Goal: Task Accomplishment & Management: Complete application form

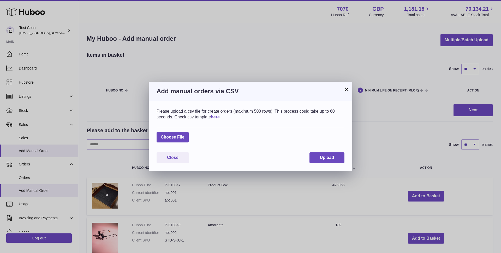
click at [344, 90] on button "×" at bounding box center [347, 89] width 6 height 6
click at [344, 90] on div "× Add manual orders via CSV Please upload a csv file for create orders (maximum…" at bounding box center [250, 126] width 501 height 253
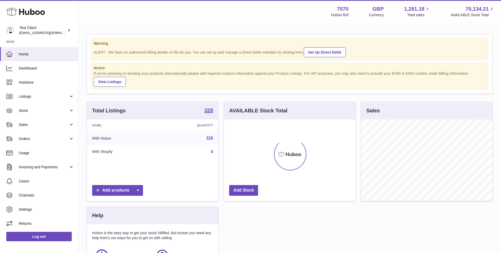
scroll to position [81, 132]
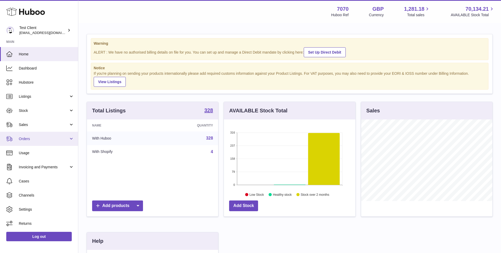
click at [48, 138] on span "Orders" at bounding box center [44, 138] width 50 height 5
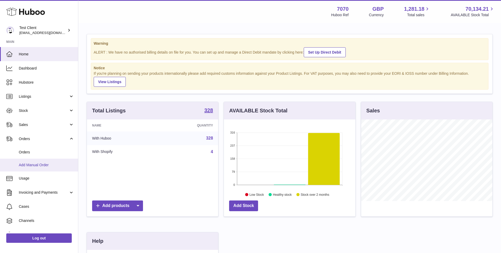
click at [46, 163] on span "Add Manual Order" at bounding box center [46, 164] width 55 height 5
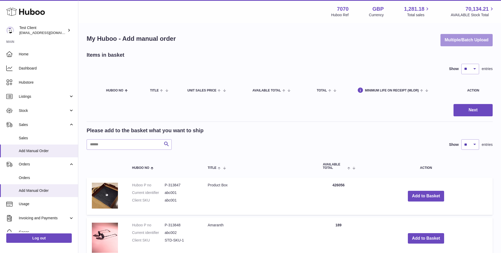
click at [453, 39] on button "Multiple/Batch Upload" at bounding box center [467, 40] width 52 height 12
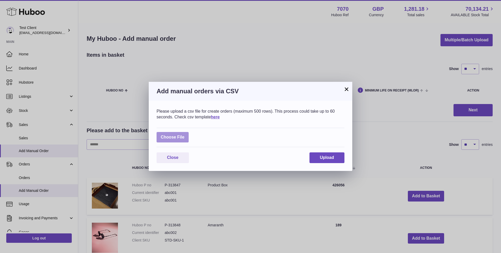
click at [176, 136] on label at bounding box center [173, 137] width 32 height 11
click at [185, 135] on input "file" at bounding box center [185, 135] width 0 height 0
type input "**********"
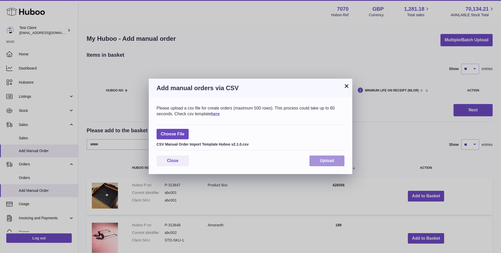
click at [332, 162] on span "Upload" at bounding box center [327, 160] width 14 height 4
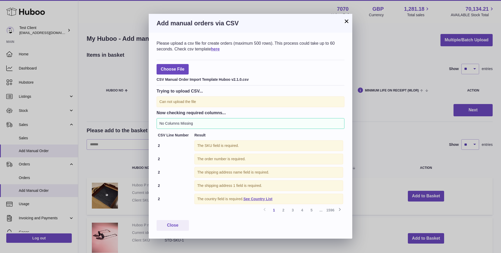
click at [213, 147] on div "The SKU field is required." at bounding box center [269, 145] width 149 height 11
click at [339, 209] on icon at bounding box center [340, 209] width 6 height 7
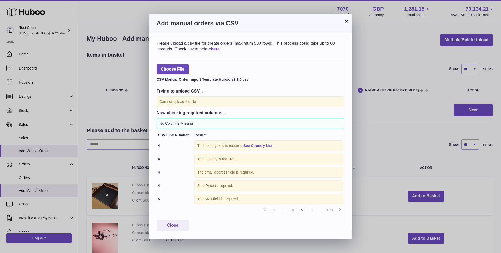
click at [266, 209] on icon at bounding box center [265, 209] width 6 height 7
click at [175, 227] on span "Close" at bounding box center [172, 225] width 11 height 4
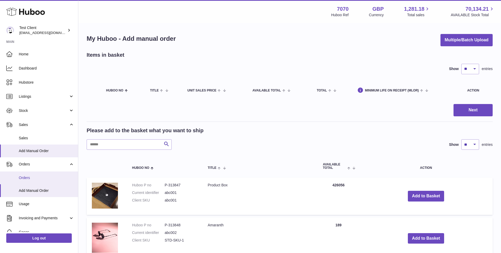
click at [31, 175] on span "Orders" at bounding box center [46, 177] width 55 height 5
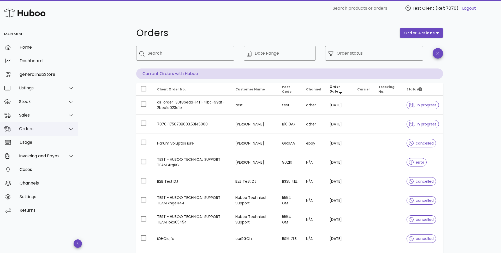
click at [37, 132] on div "Orders" at bounding box center [39, 129] width 78 height 14
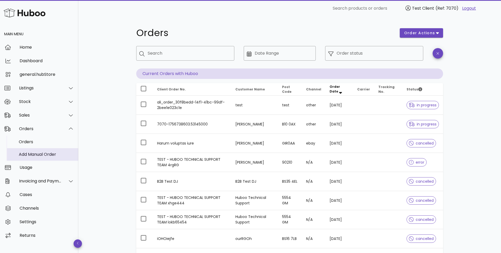
click at [46, 153] on div "Add Manual Order" at bounding box center [46, 154] width 55 height 5
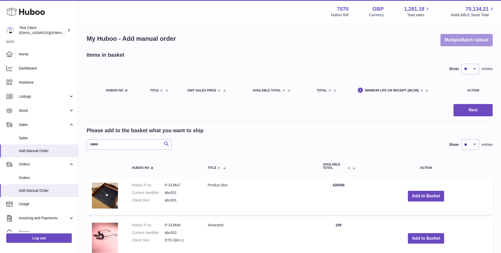
click at [461, 42] on button "Multiple/Batch Upload" at bounding box center [467, 40] width 52 height 12
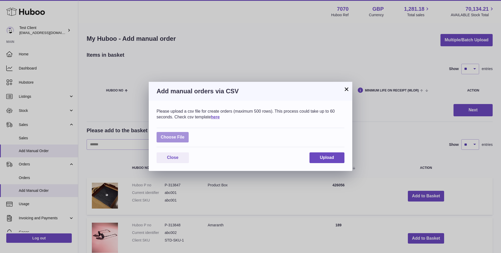
click at [182, 138] on label at bounding box center [173, 137] width 32 height 11
click at [185, 135] on input "file" at bounding box center [185, 135] width 0 height 0
type input "**********"
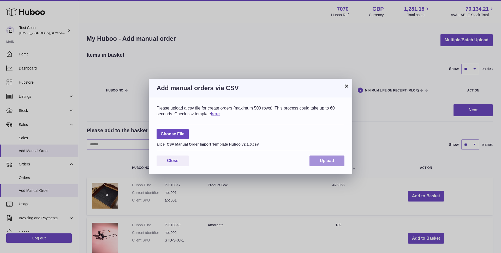
click at [323, 161] on span "Upload" at bounding box center [327, 160] width 14 height 4
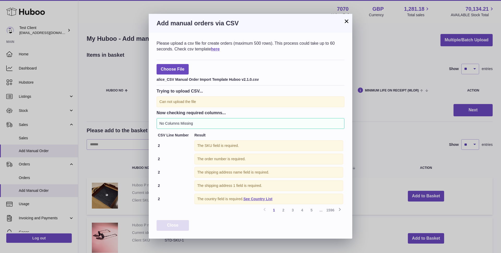
click at [179, 224] on button "Close" at bounding box center [173, 225] width 32 height 11
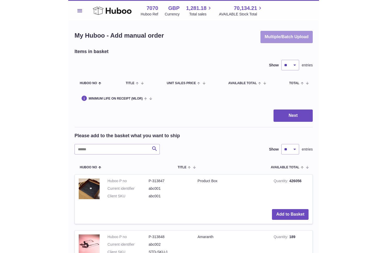
scroll to position [1, 0]
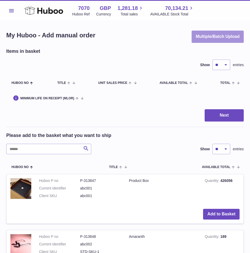
click at [226, 42] on button "Multiple/Batch Upload" at bounding box center [218, 37] width 52 height 12
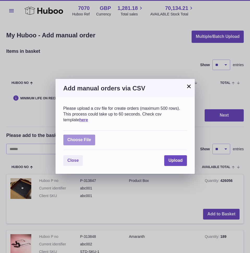
click at [83, 141] on label at bounding box center [79, 140] width 32 height 11
click at [91, 137] on input "file" at bounding box center [91, 137] width 0 height 0
type input "**********"
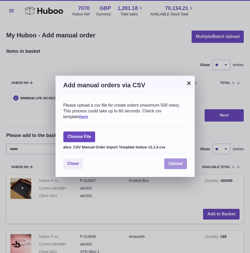
click at [178, 162] on span "Upload" at bounding box center [176, 163] width 14 height 4
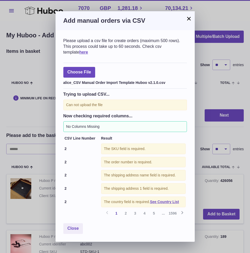
click at [190, 19] on button "×" at bounding box center [189, 18] width 6 height 6
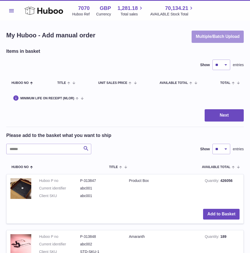
click at [221, 38] on button "Multiple/Batch Upload" at bounding box center [218, 37] width 52 height 12
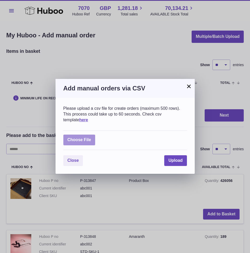
click at [86, 137] on label at bounding box center [79, 140] width 32 height 11
click at [91, 137] on input "file" at bounding box center [91, 137] width 0 height 0
type input "**********"
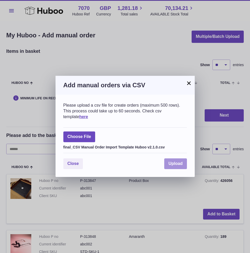
click at [176, 162] on span "Upload" at bounding box center [176, 163] width 14 height 4
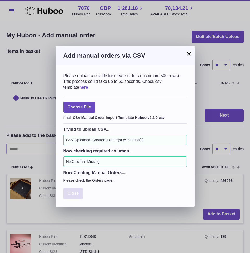
click at [75, 194] on span "Close" at bounding box center [73, 193] width 11 height 4
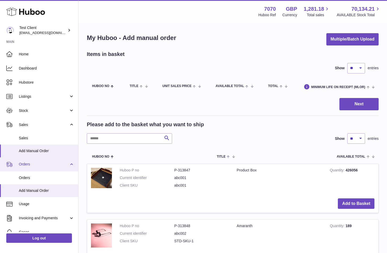
click at [43, 165] on span "Orders" at bounding box center [44, 164] width 50 height 5
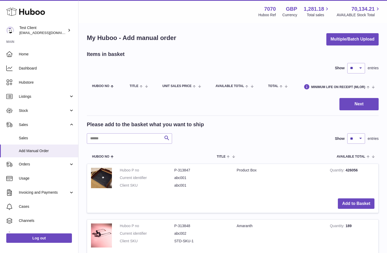
drag, startPoint x: 34, startPoint y: 166, endPoint x: 37, endPoint y: 174, distance: 8.6
click at [33, 166] on span "Orders" at bounding box center [44, 164] width 50 height 5
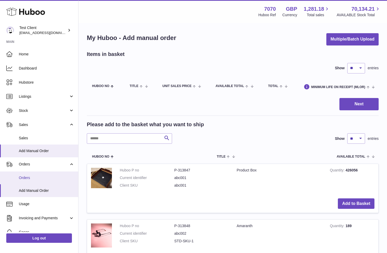
click at [38, 179] on span "Orders" at bounding box center [46, 177] width 55 height 5
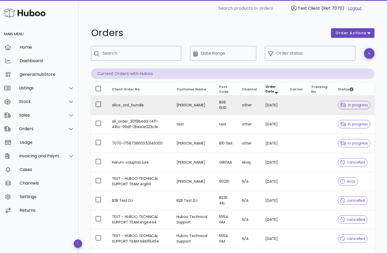
click at [139, 106] on td "alice_ord_bundle" at bounding box center [140, 105] width 65 height 19
